Goal: Information Seeking & Learning: Learn about a topic

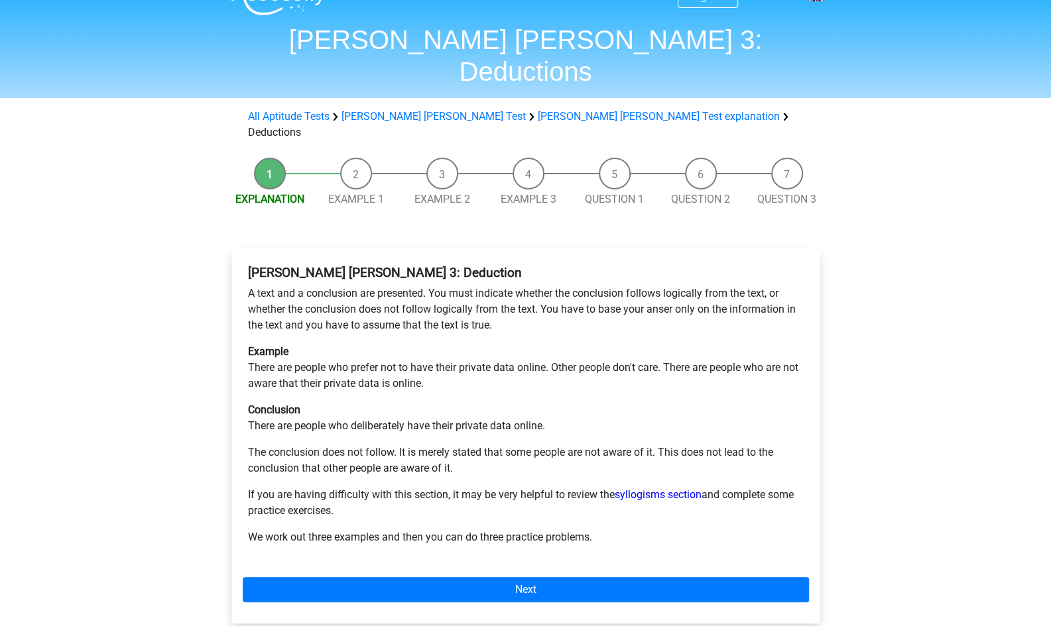
scroll to position [66, 0]
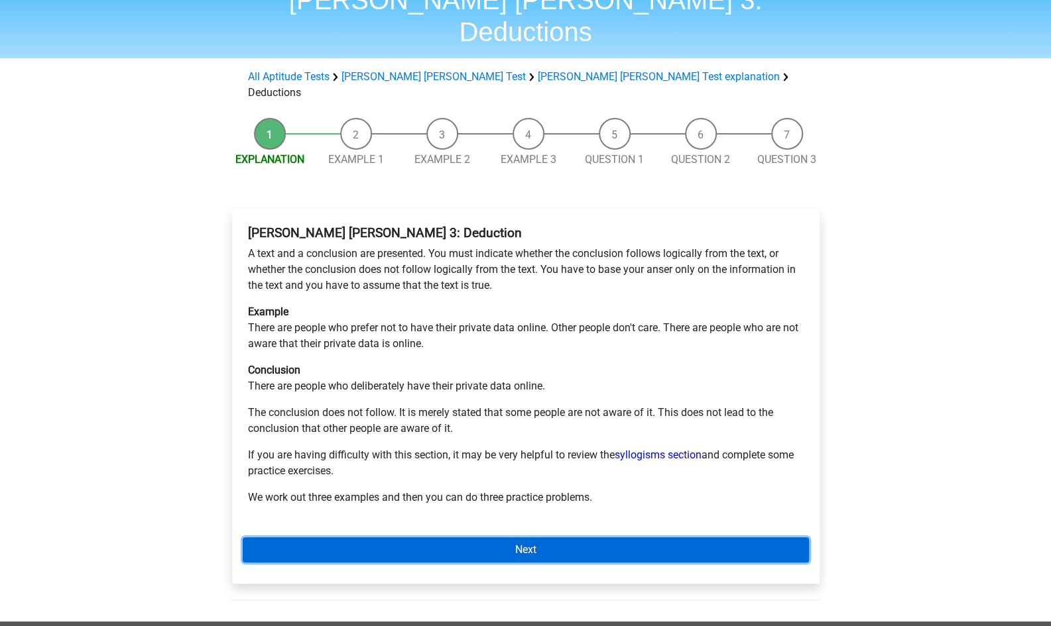
click at [542, 538] on link "Next" at bounding box center [526, 550] width 566 height 25
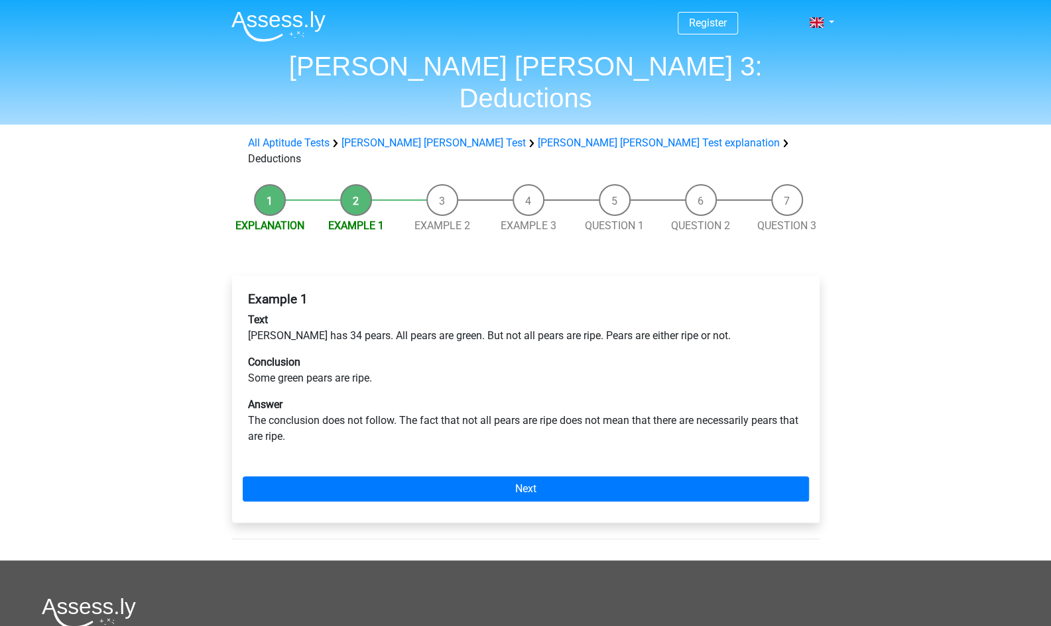
drag, startPoint x: 440, startPoint y: 316, endPoint x: 907, endPoint y: 371, distance: 469.8
click at [907, 371] on div "Register Nederlands English" at bounding box center [525, 455] width 1051 height 911
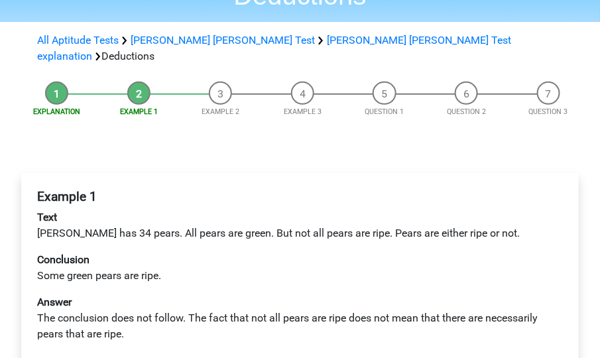
scroll to position [113, 0]
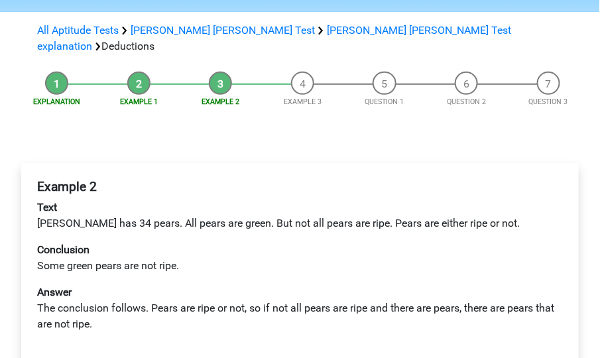
scroll to position [113, 0]
